Goal: Use online tool/utility: Utilize a website feature to perform a specific function

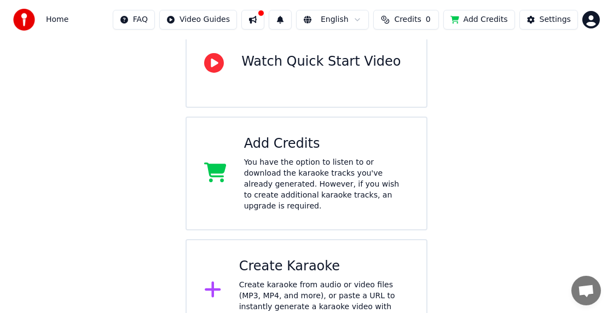
scroll to position [126, 0]
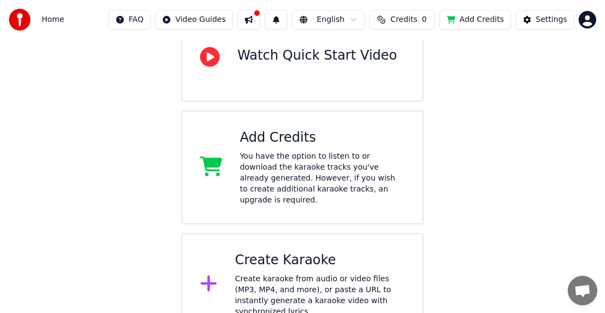
click at [350, 283] on div "Create karaoke from audio or video files (MP3, MP4, and more), or paste a URL t…" at bounding box center [320, 296] width 170 height 44
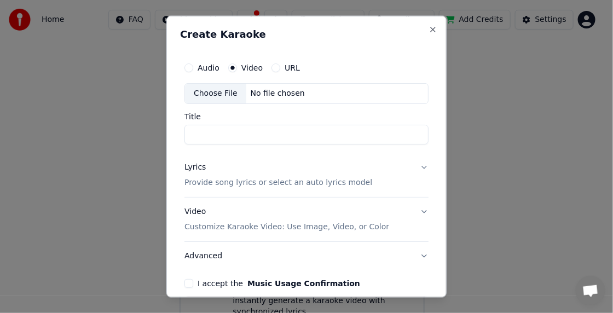
click at [273, 68] on button "URL" at bounding box center [276, 68] width 9 height 9
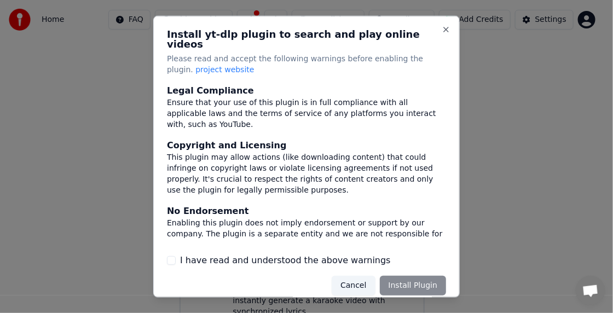
click at [202, 65] on span "project website" at bounding box center [224, 69] width 59 height 9
click at [411, 276] on div "Cancel Install Plugin" at bounding box center [389, 286] width 114 height 20
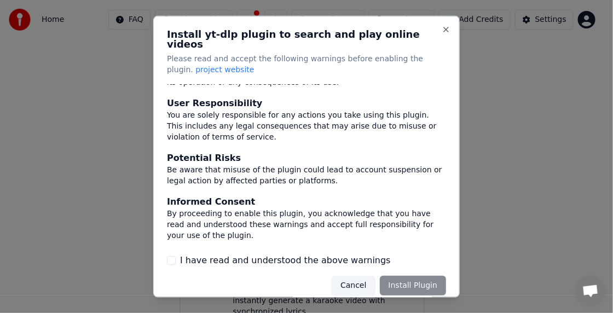
scroll to position [1, 0]
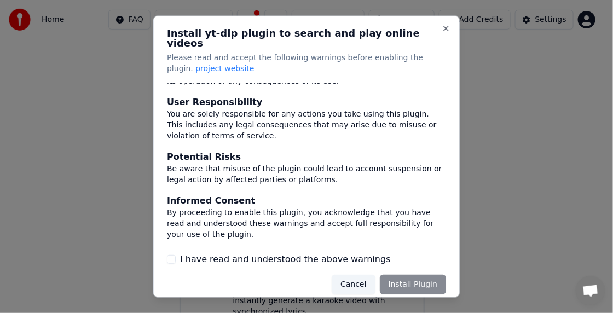
click at [172, 255] on button "I have read and understood the above warnings" at bounding box center [171, 259] width 9 height 9
click at [417, 275] on button "Install Plugin" at bounding box center [413, 285] width 66 height 20
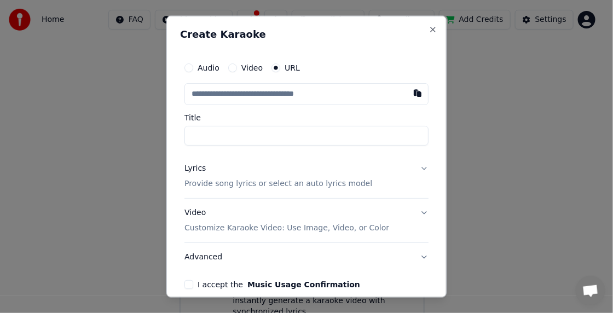
click at [223, 92] on input "text" at bounding box center [307, 94] width 244 height 22
click at [407, 94] on button "button" at bounding box center [418, 93] width 22 height 20
type input "**********"
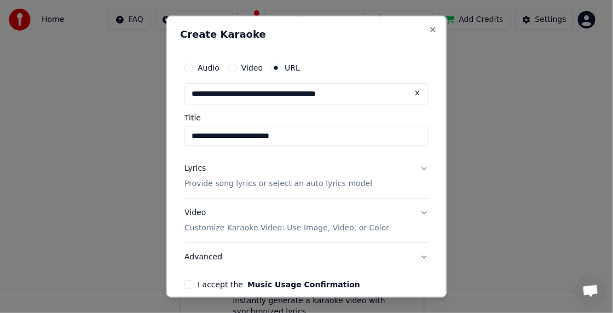
type input "**********"
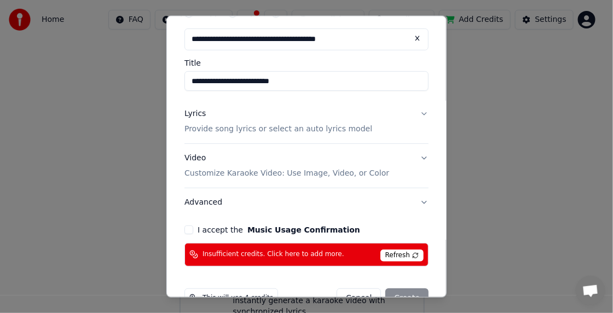
click at [323, 131] on p "Provide song lyrics or select an auto lyrics model" at bounding box center [279, 129] width 188 height 11
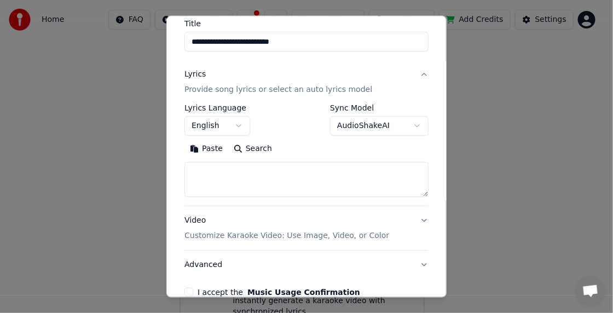
scroll to position [110, 0]
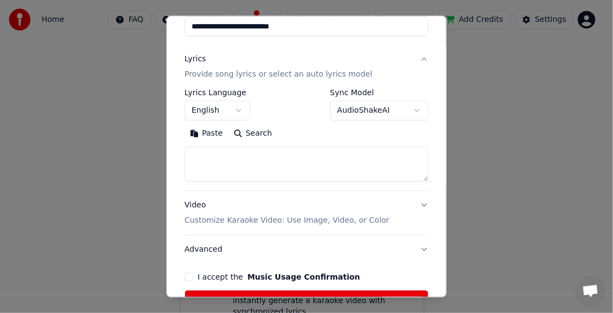
click at [253, 129] on button "Search" at bounding box center [252, 134] width 49 height 18
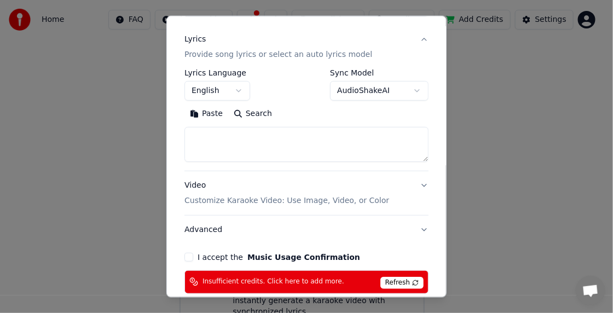
click at [204, 114] on button "Paste" at bounding box center [207, 114] width 44 height 18
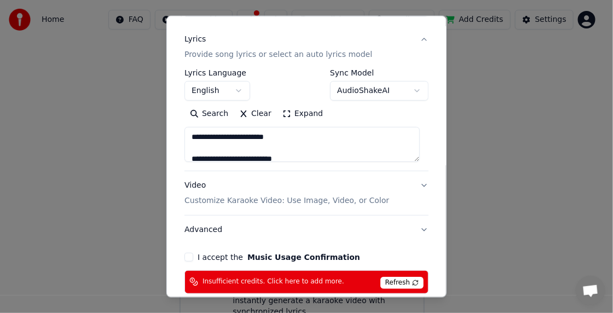
scroll to position [184, 0]
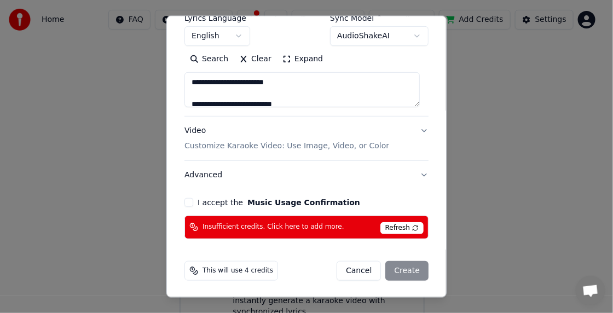
click at [227, 176] on button "Advanced" at bounding box center [307, 174] width 244 height 28
type textarea "**********"
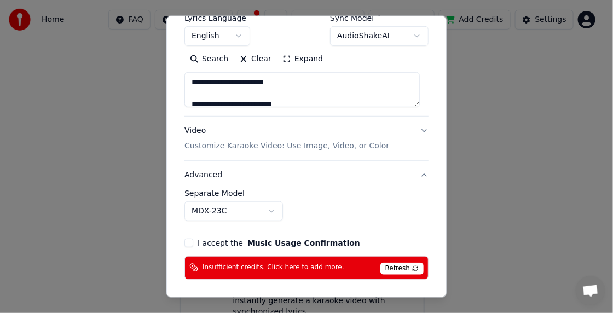
scroll to position [123, 0]
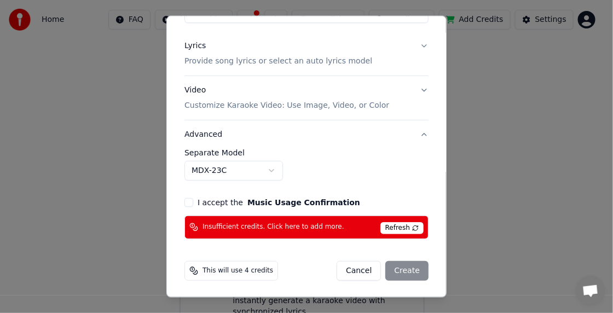
click at [188, 199] on button "I accept the Music Usage Confirmation" at bounding box center [189, 202] width 9 height 9
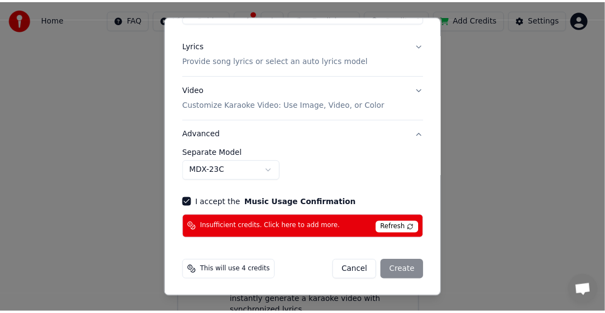
scroll to position [0, 0]
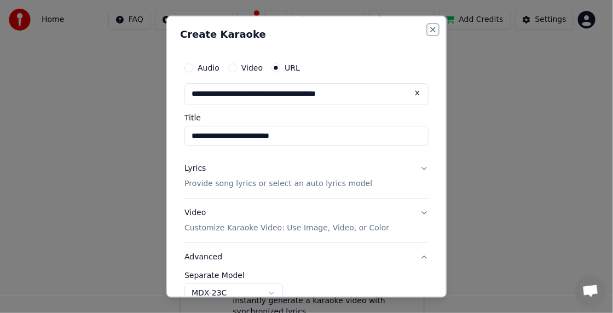
click at [429, 25] on button "Close" at bounding box center [433, 29] width 9 height 9
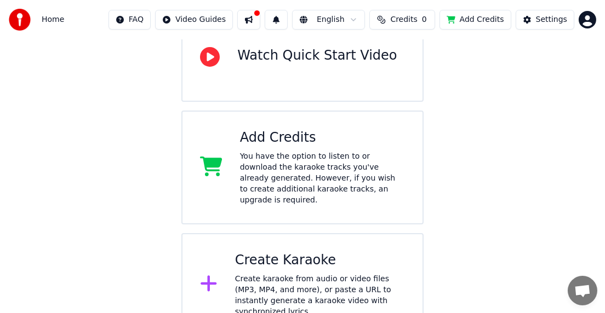
click at [258, 13] on button at bounding box center [248, 20] width 23 height 20
